Goal: Task Accomplishment & Management: Manage account settings

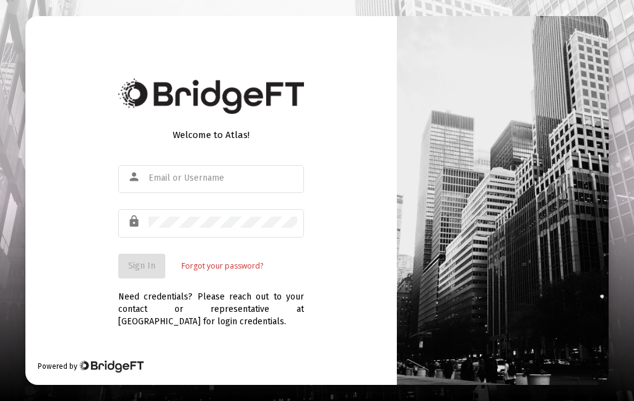
scroll to position [50, 0]
type input "[EMAIL_ADDRESS][DOMAIN_NAME]"
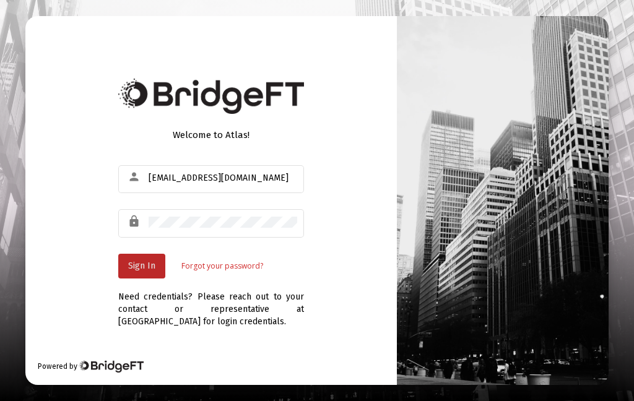
click at [139, 261] on span "Sign In" at bounding box center [141, 266] width 27 height 11
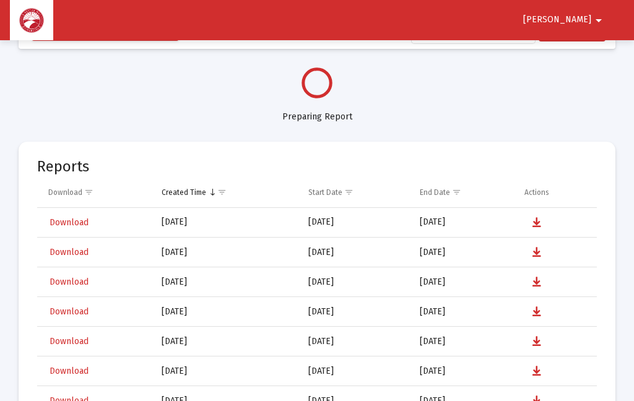
select select "View all"
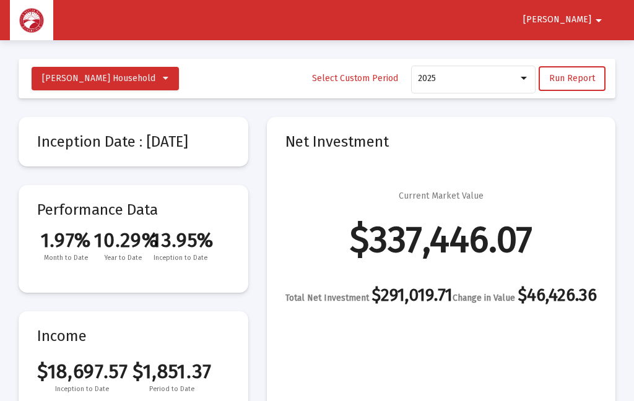
click at [577, 74] on span "Run Report" at bounding box center [572, 78] width 46 height 11
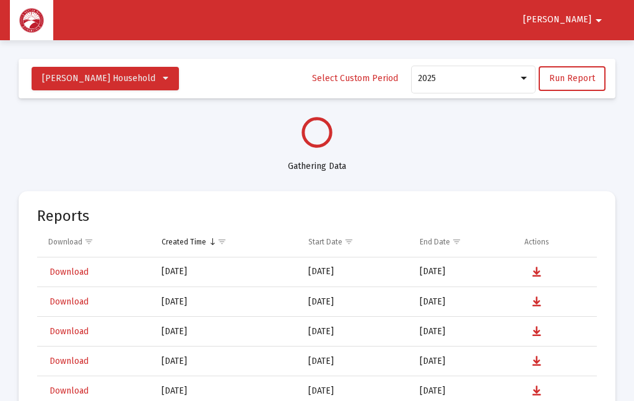
select select "View all"
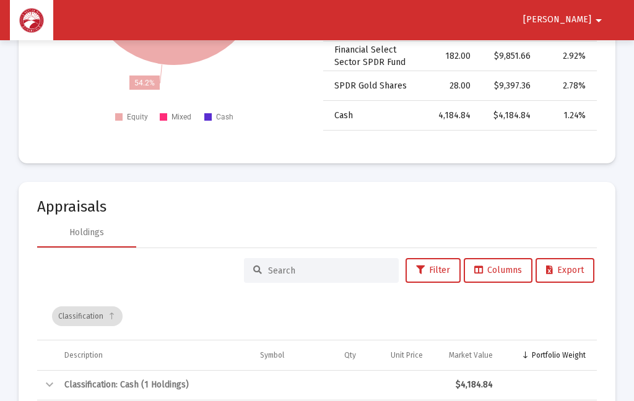
scroll to position [1805, 0]
click at [578, 19] on span "[PERSON_NAME]" at bounding box center [557, 20] width 68 height 11
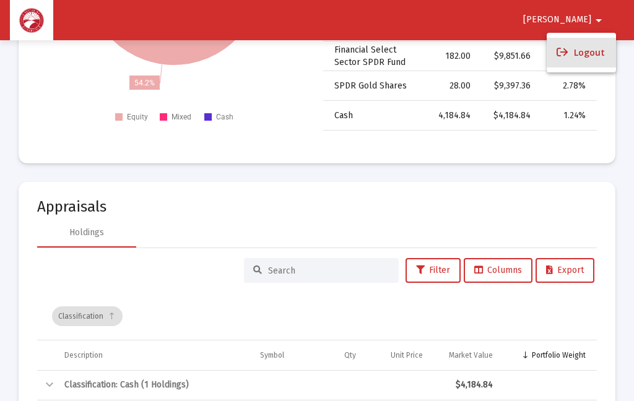
click at [596, 50] on button "Logout" at bounding box center [581, 53] width 69 height 30
